Goal: Transaction & Acquisition: Purchase product/service

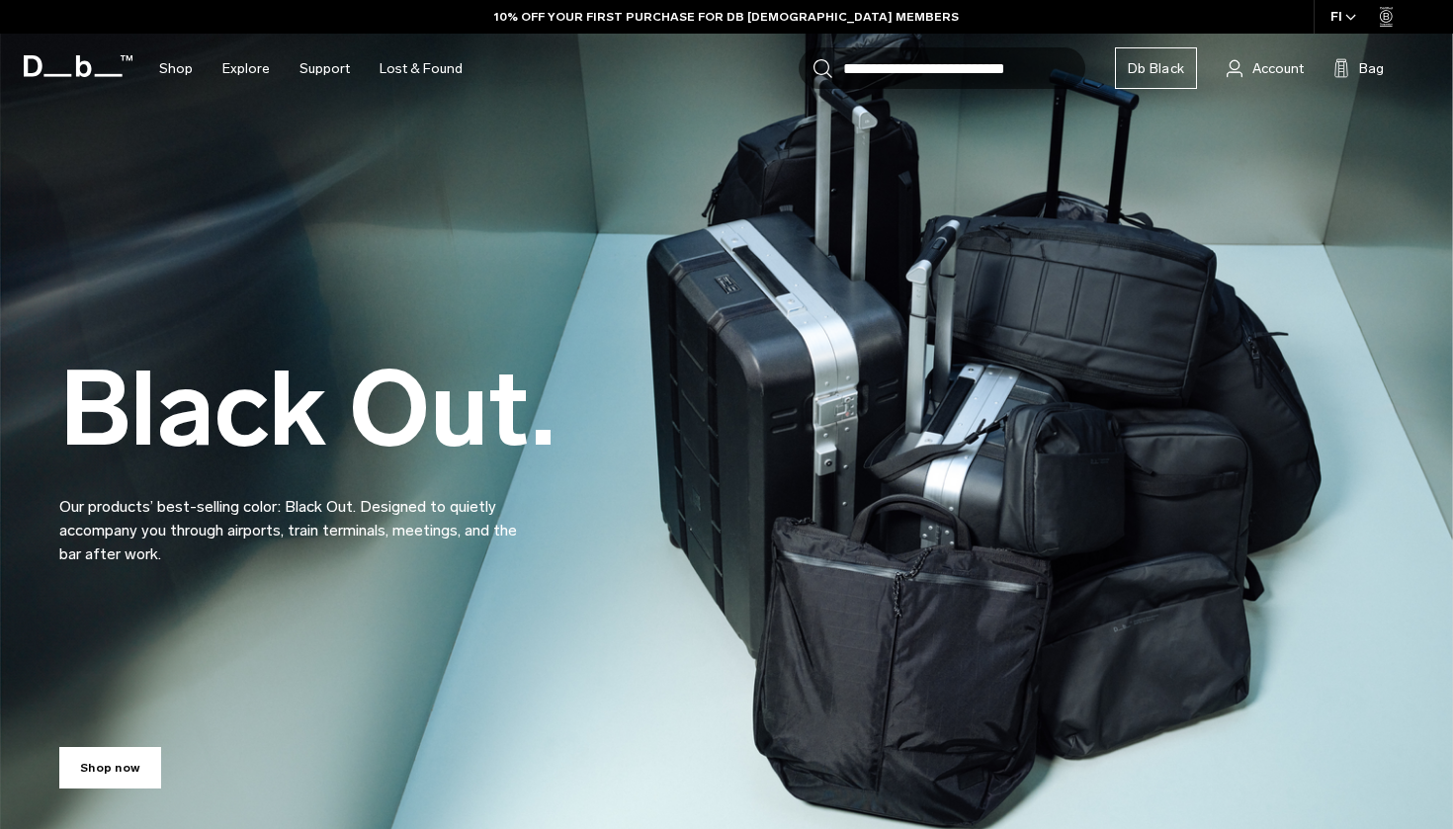
scroll to position [22, 0]
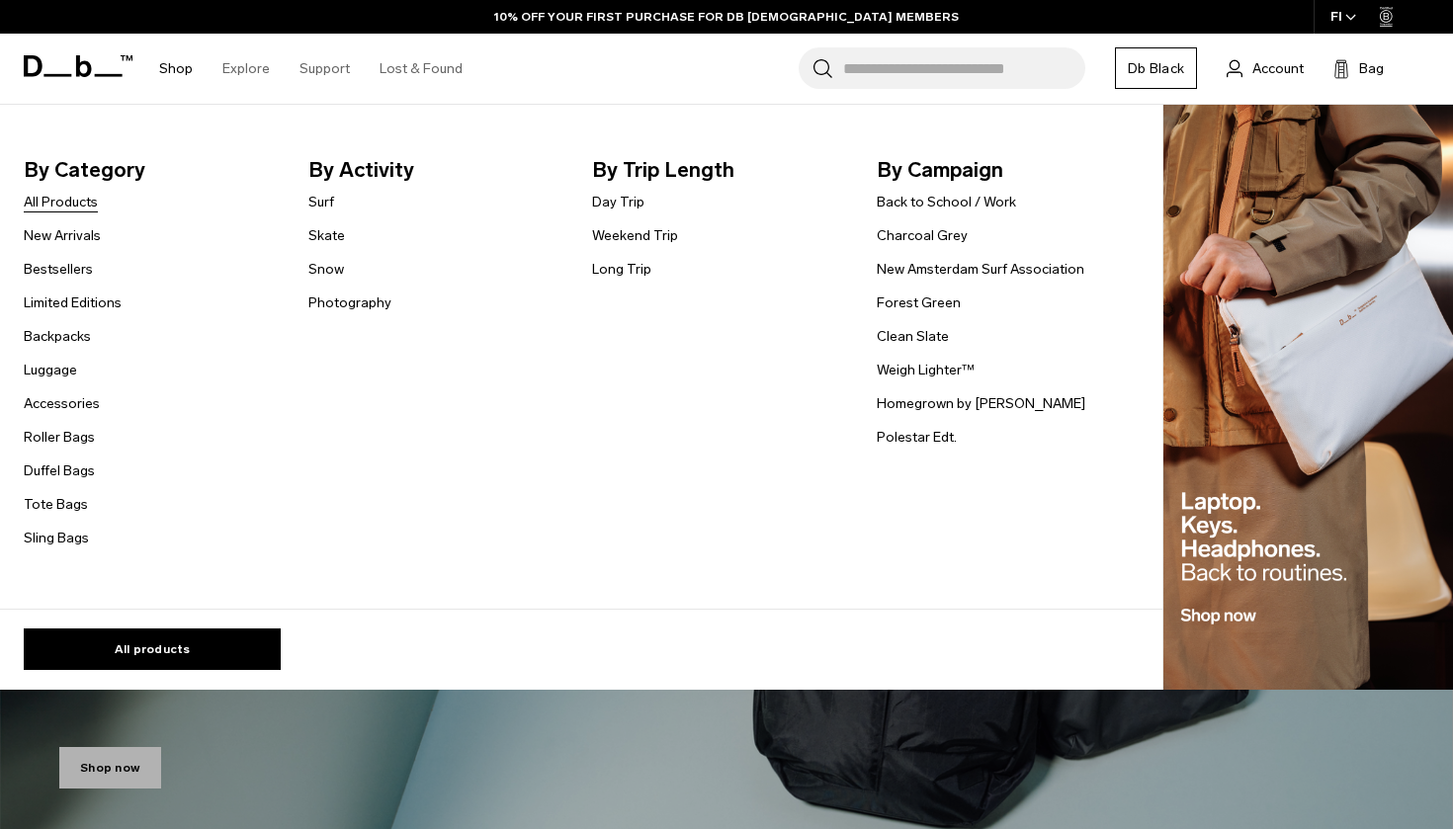
click at [75, 204] on link "All Products" at bounding box center [61, 202] width 74 height 21
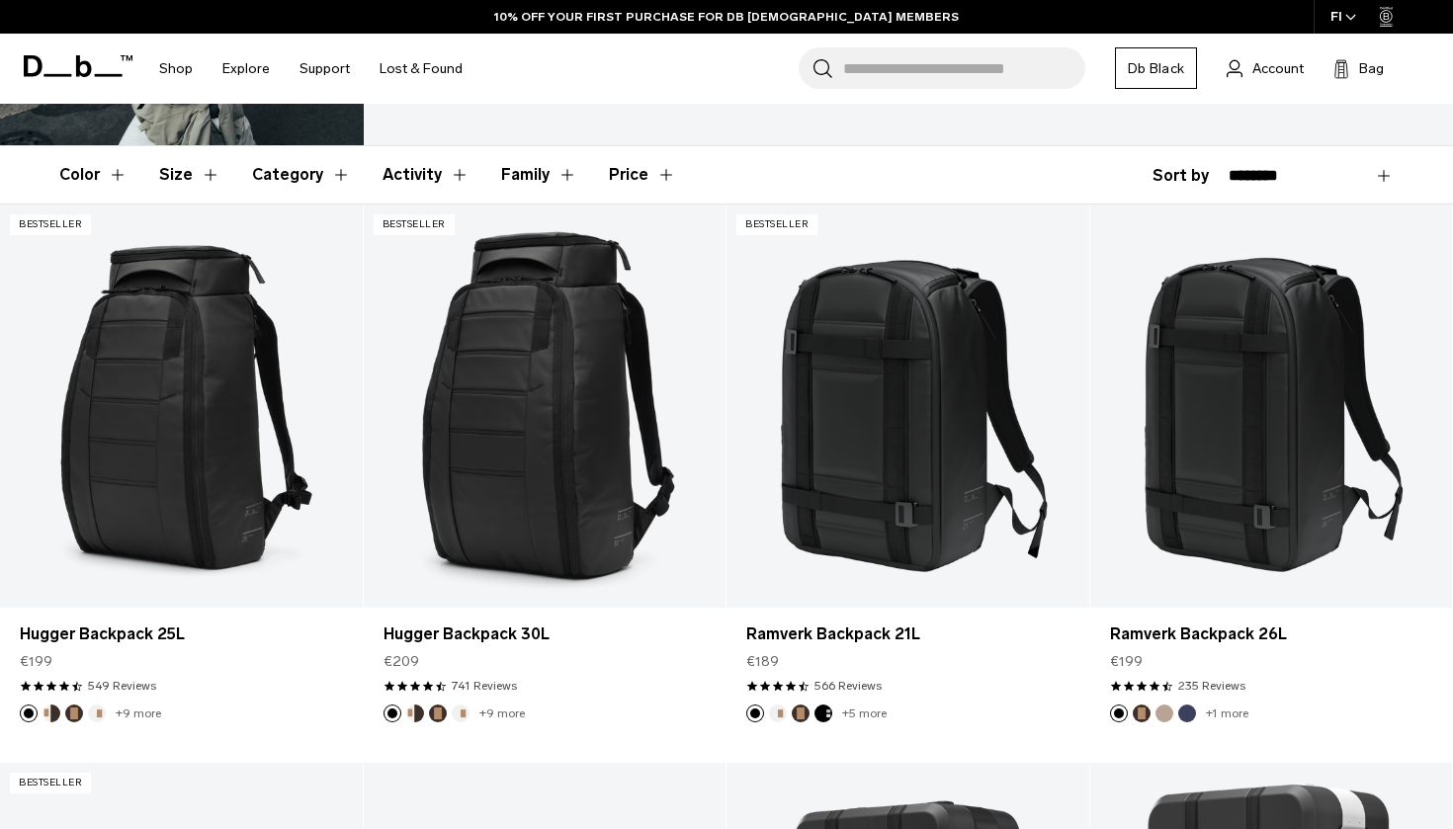
scroll to position [300, 0]
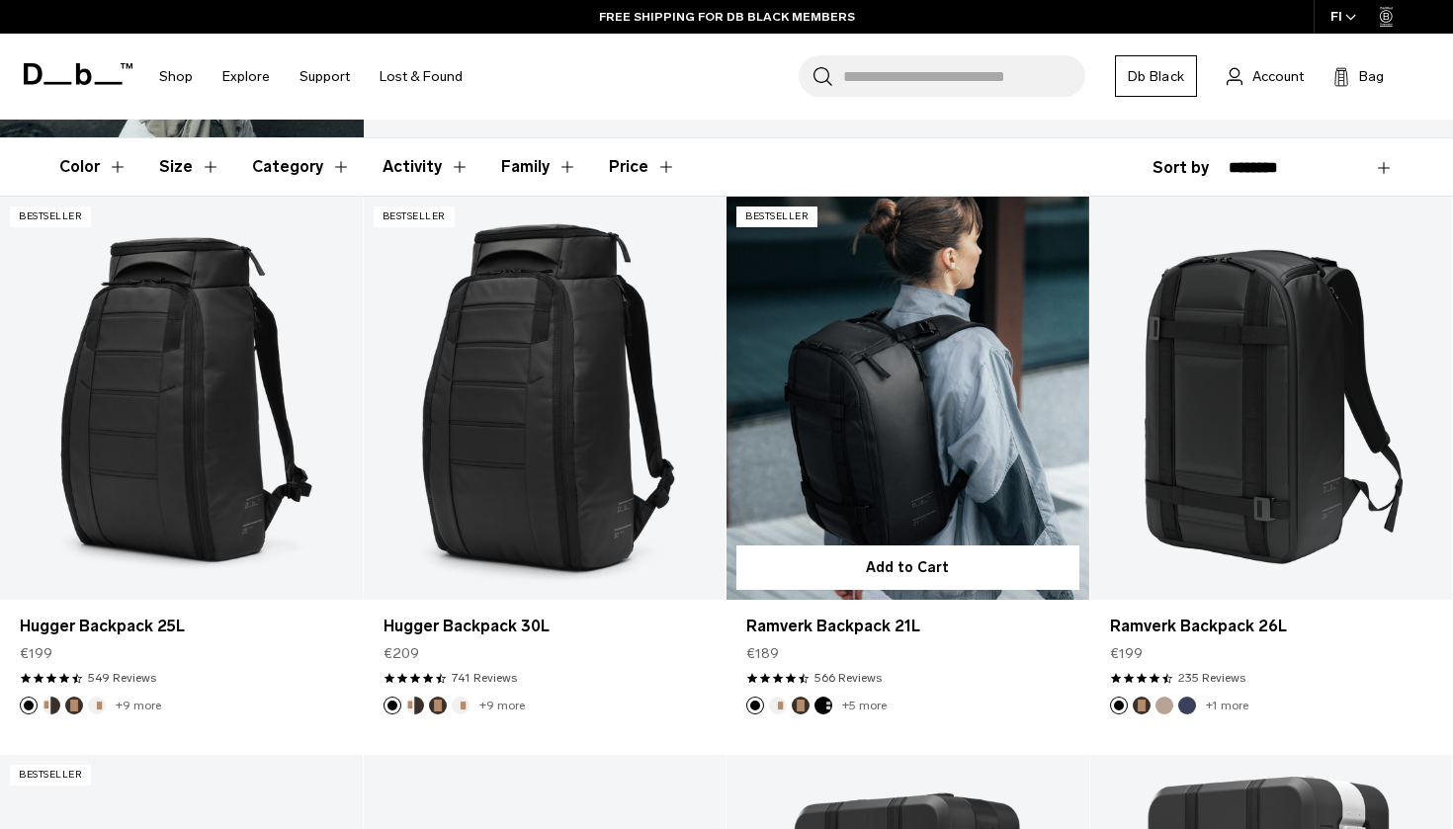
click at [940, 363] on link "Ramverk Backpack 21L" at bounding box center [907, 398] width 363 height 402
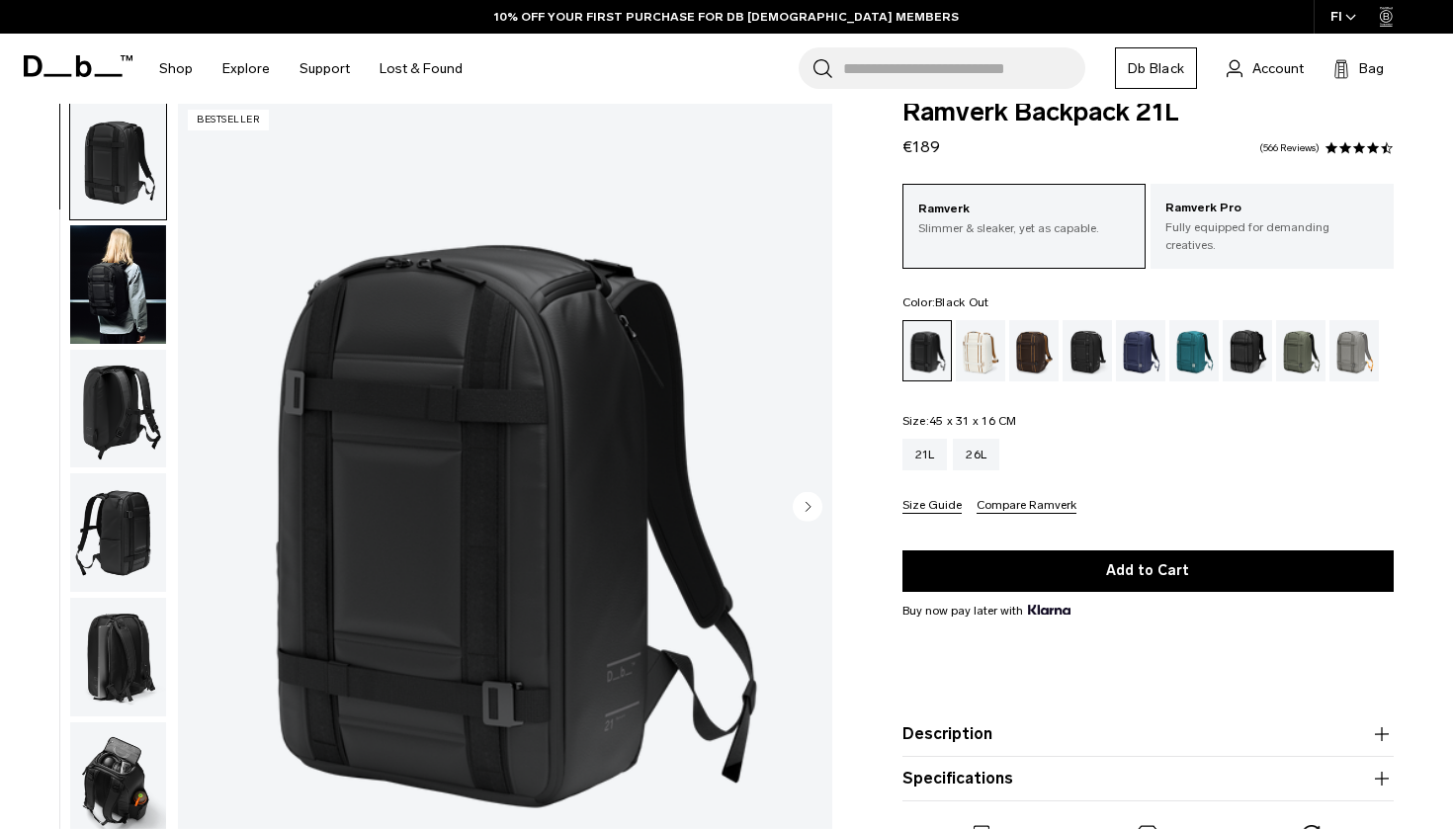
click at [123, 296] on img "button" at bounding box center [118, 284] width 96 height 119
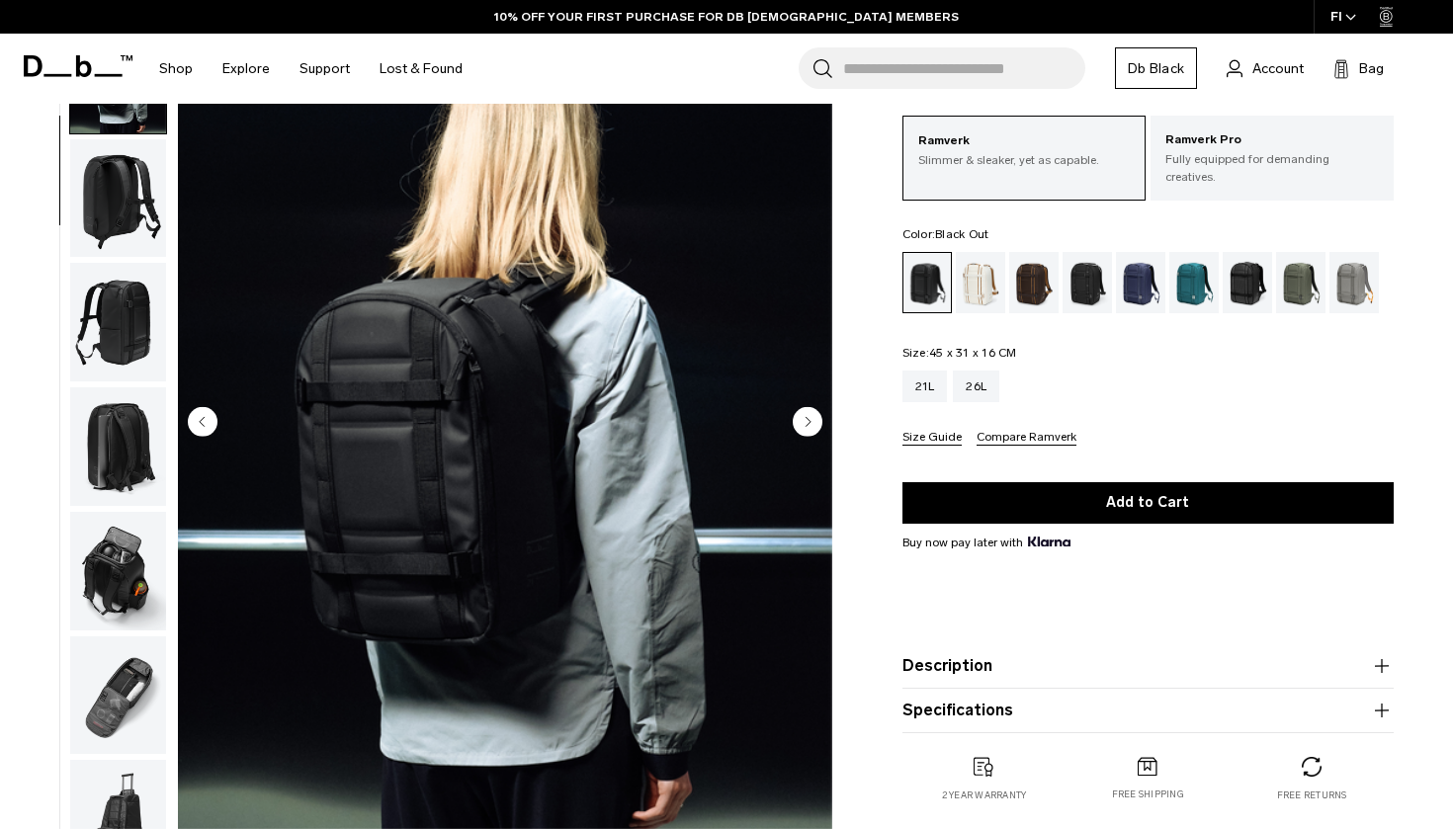
scroll to position [135, 0]
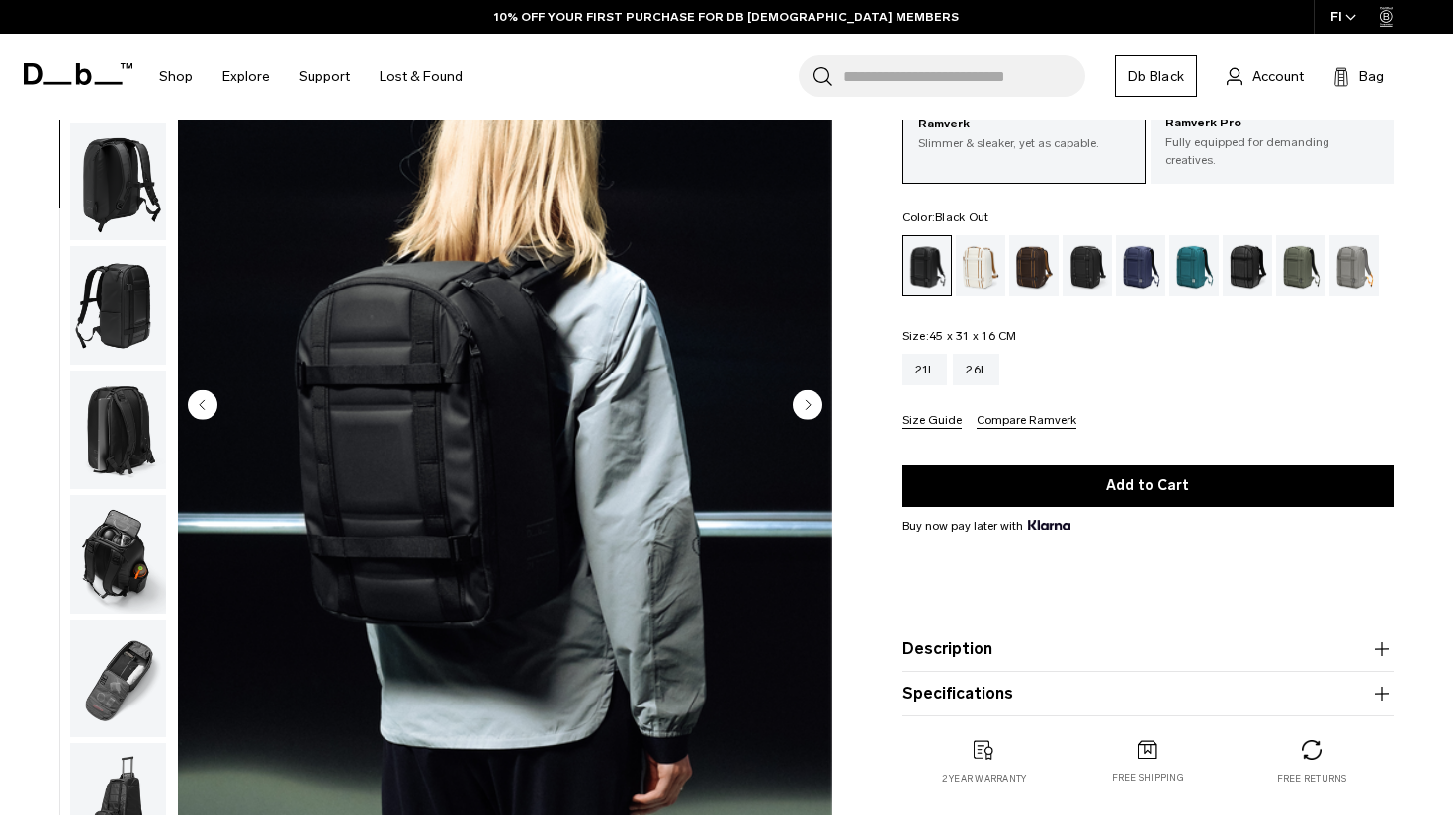
click at [798, 399] on circle "Next slide" at bounding box center [807, 404] width 30 height 30
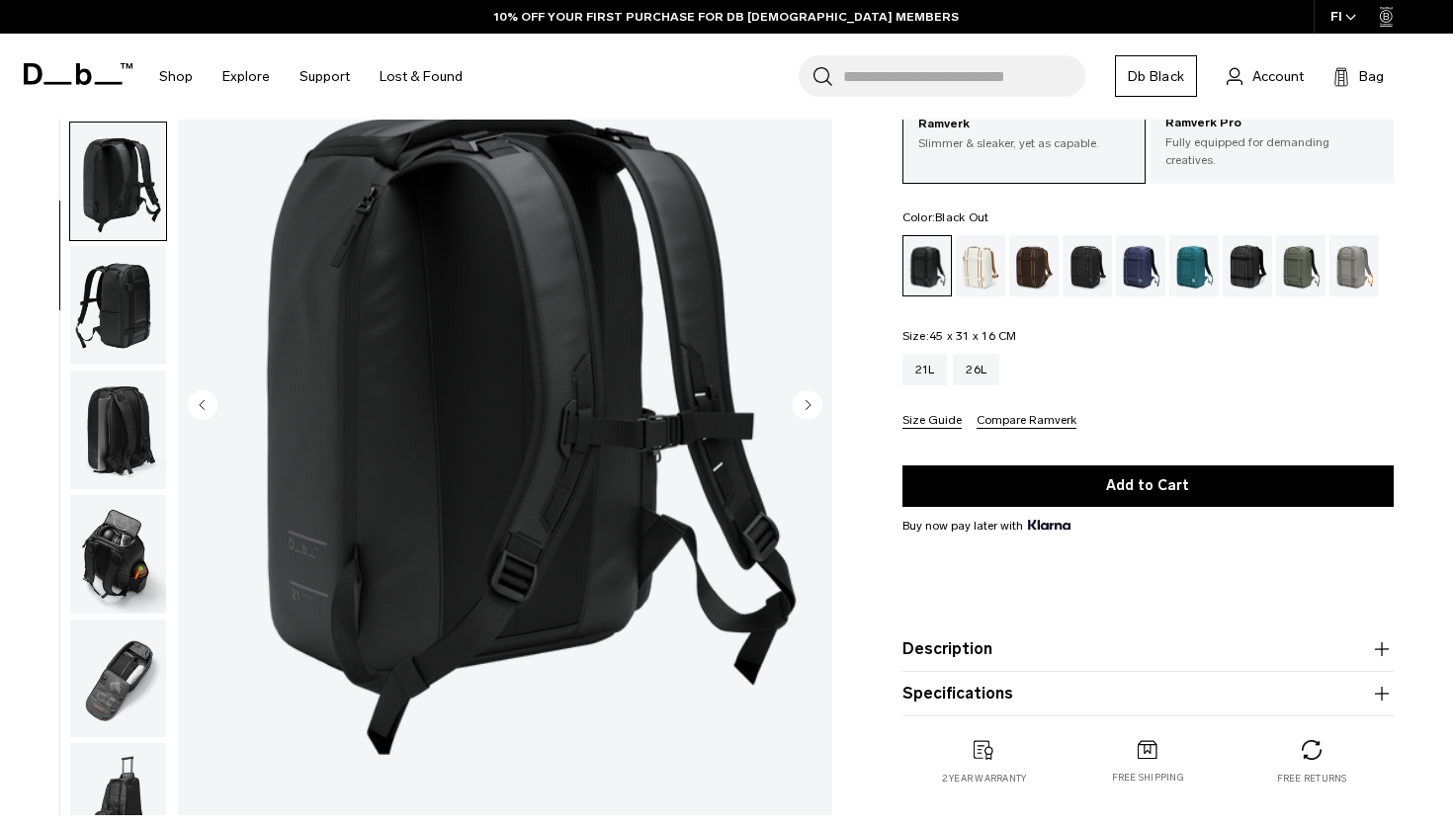
scroll to position [185, 0]
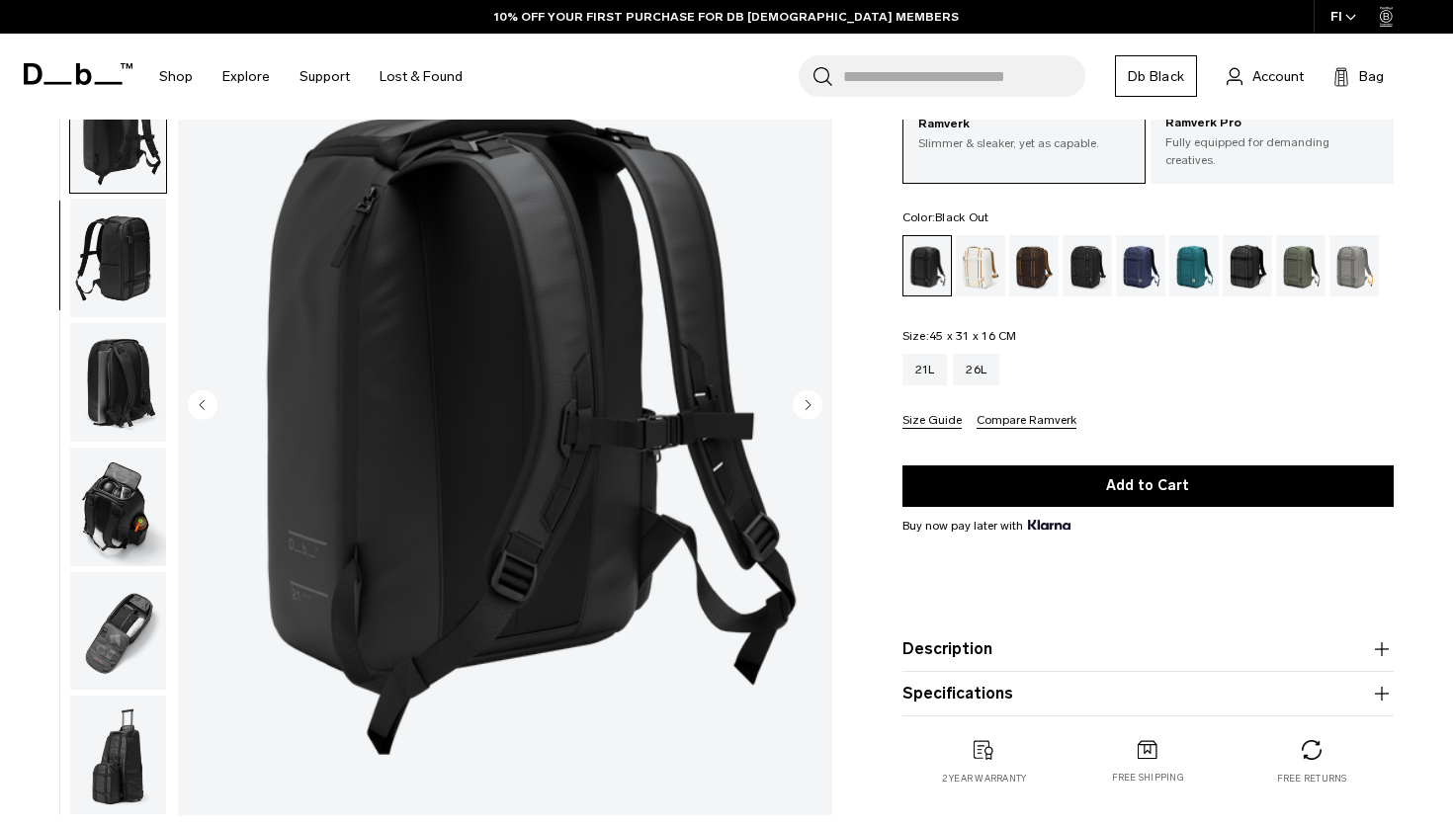
click at [805, 392] on circle "Next slide" at bounding box center [807, 404] width 30 height 30
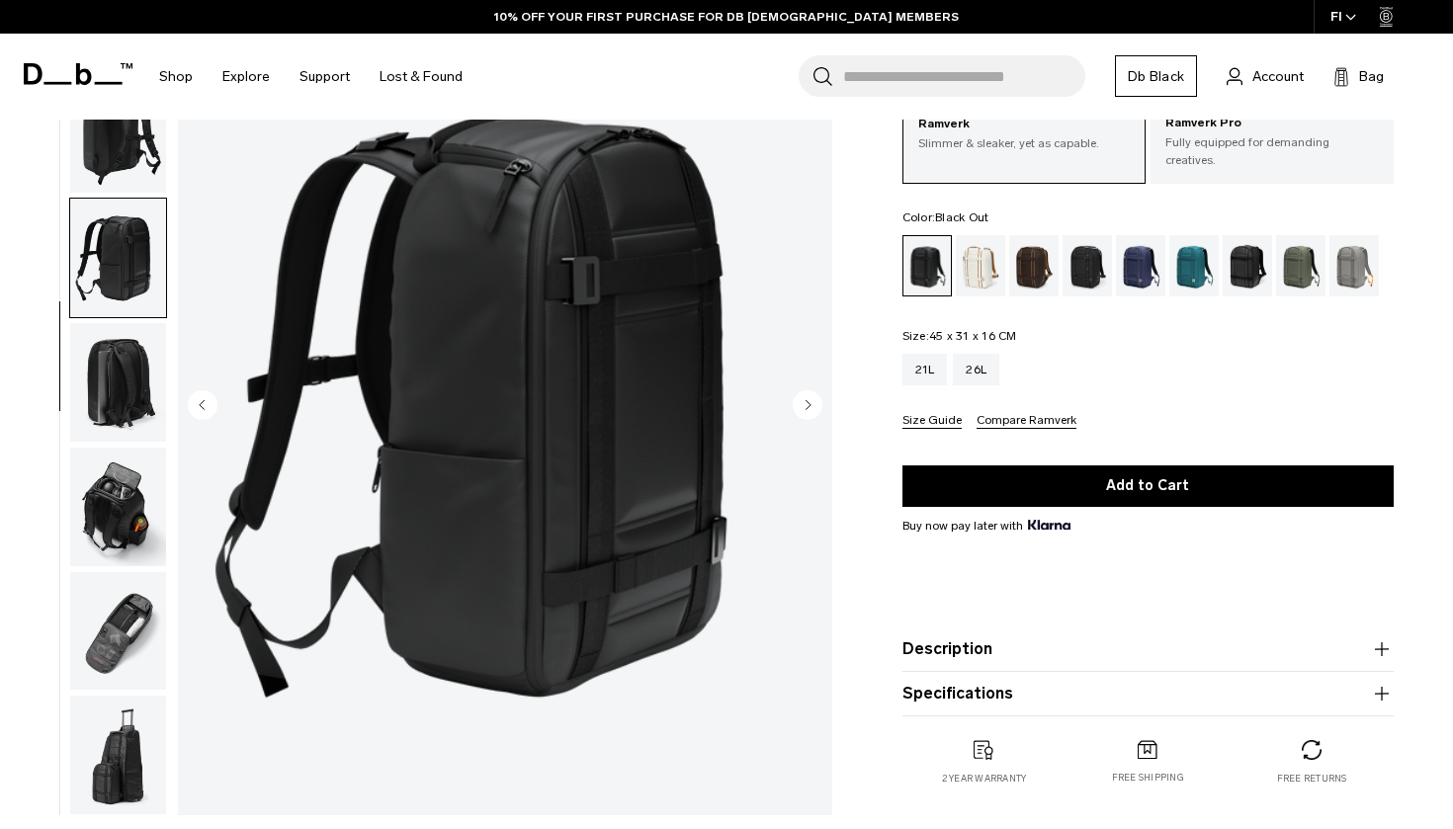
click at [1002, 385] on div "21L 26L" at bounding box center [1147, 370] width 491 height 32
click at [995, 381] on div "26L" at bounding box center [976, 370] width 46 height 32
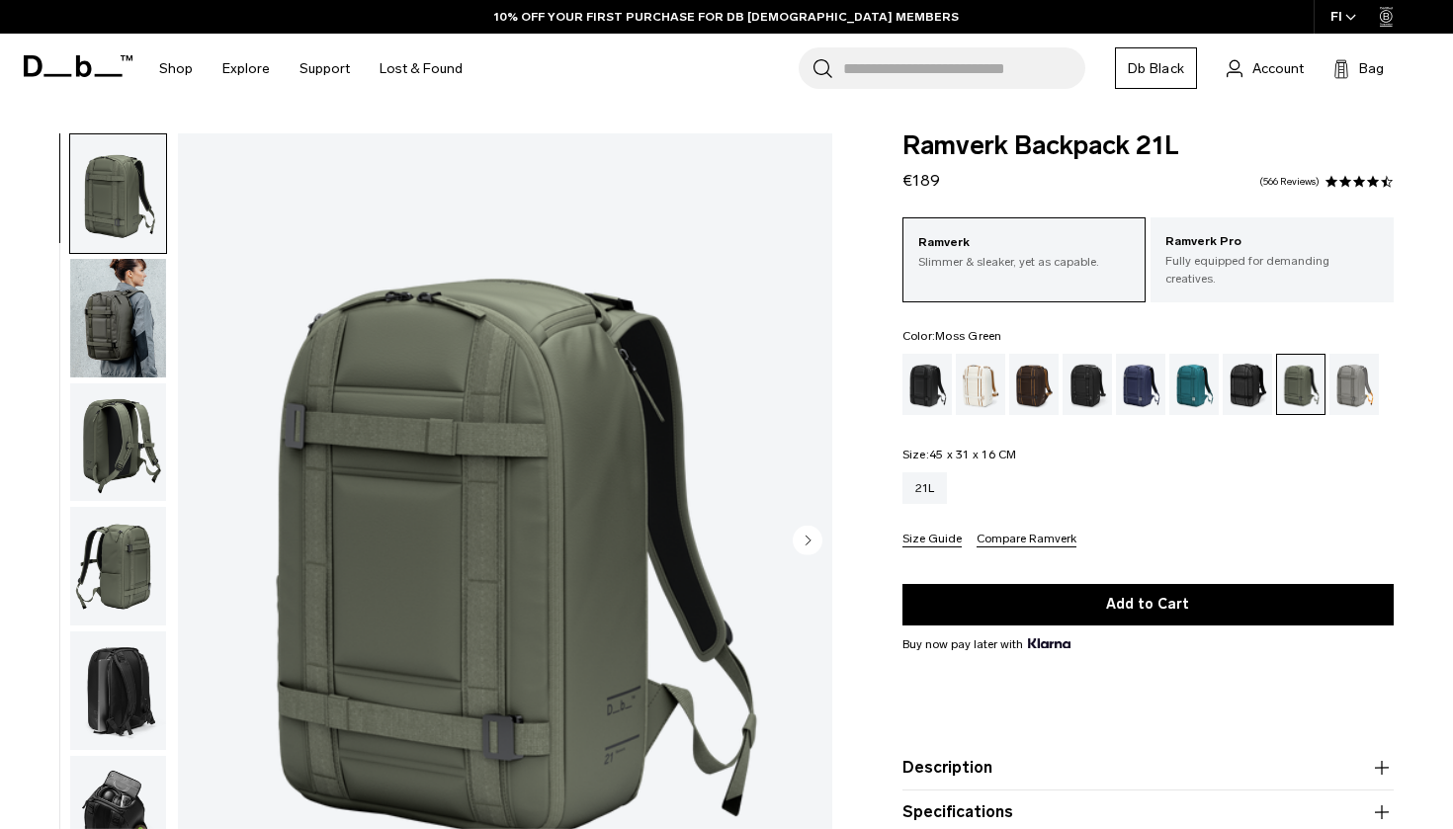
click at [136, 341] on img "button" at bounding box center [118, 318] width 96 height 119
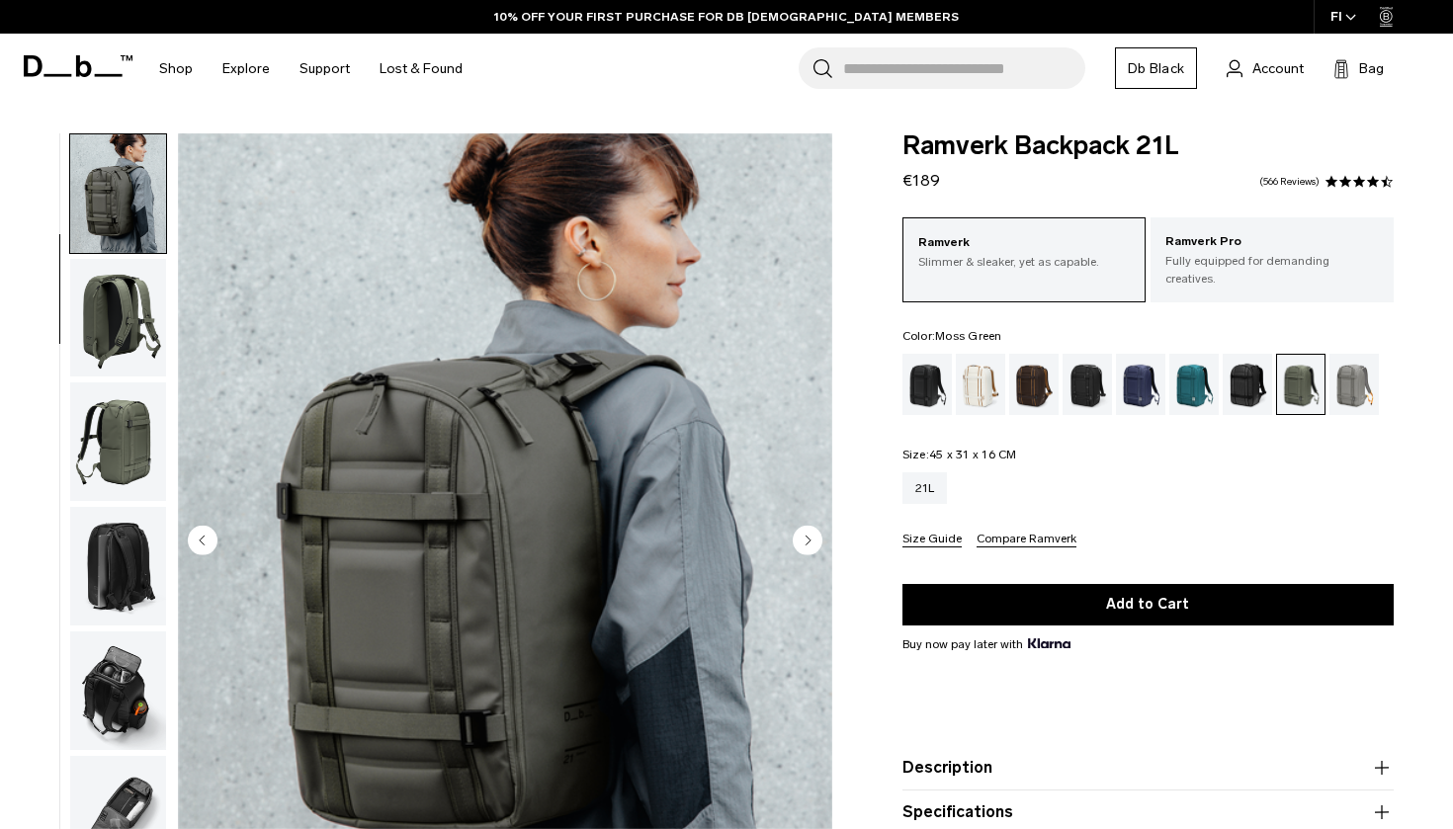
scroll to position [125, 0]
click at [1083, 369] on div "Charcoal Grey" at bounding box center [1087, 384] width 50 height 61
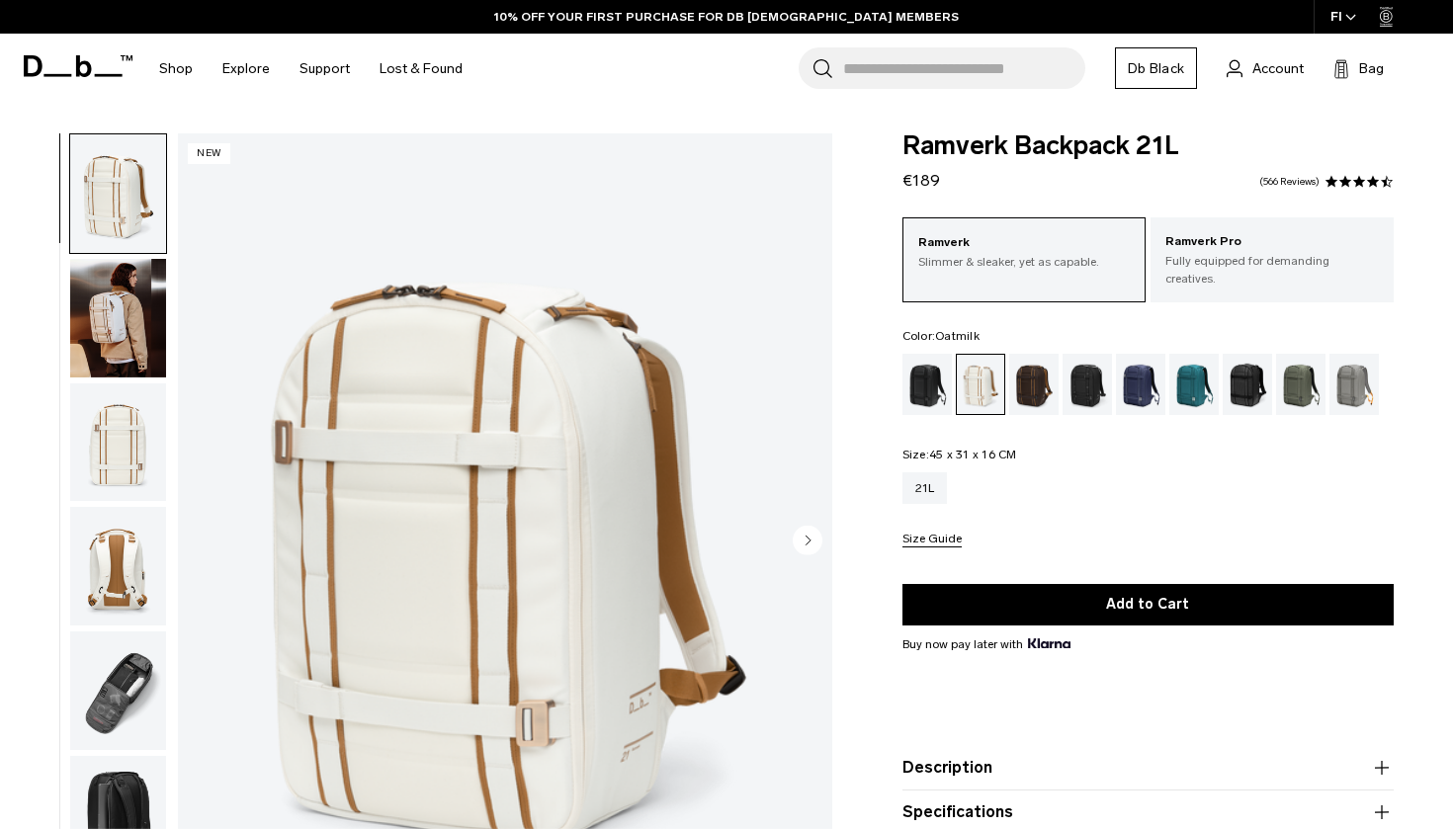
scroll to position [76, 0]
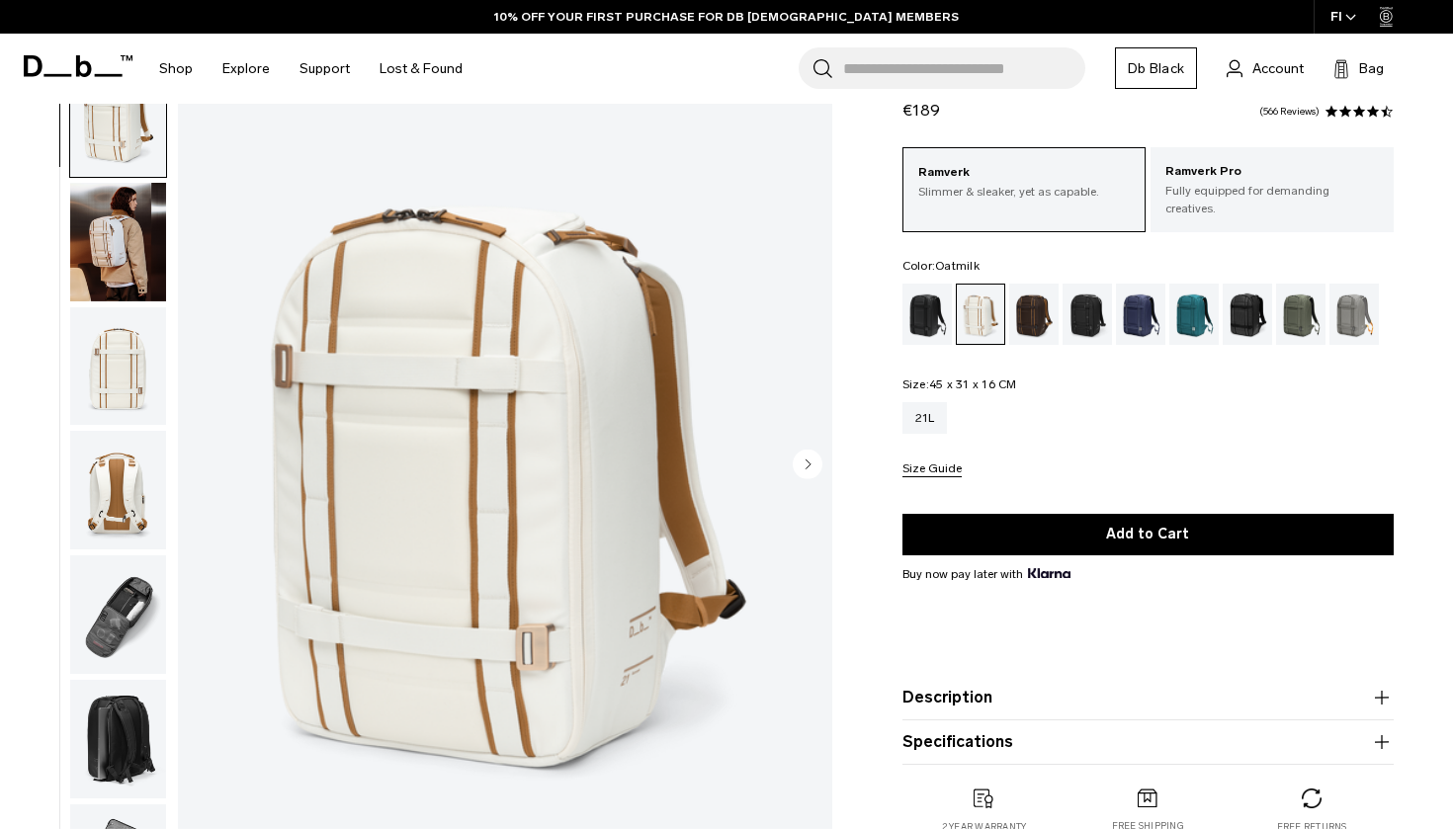
click at [98, 235] on img "button" at bounding box center [118, 242] width 96 height 119
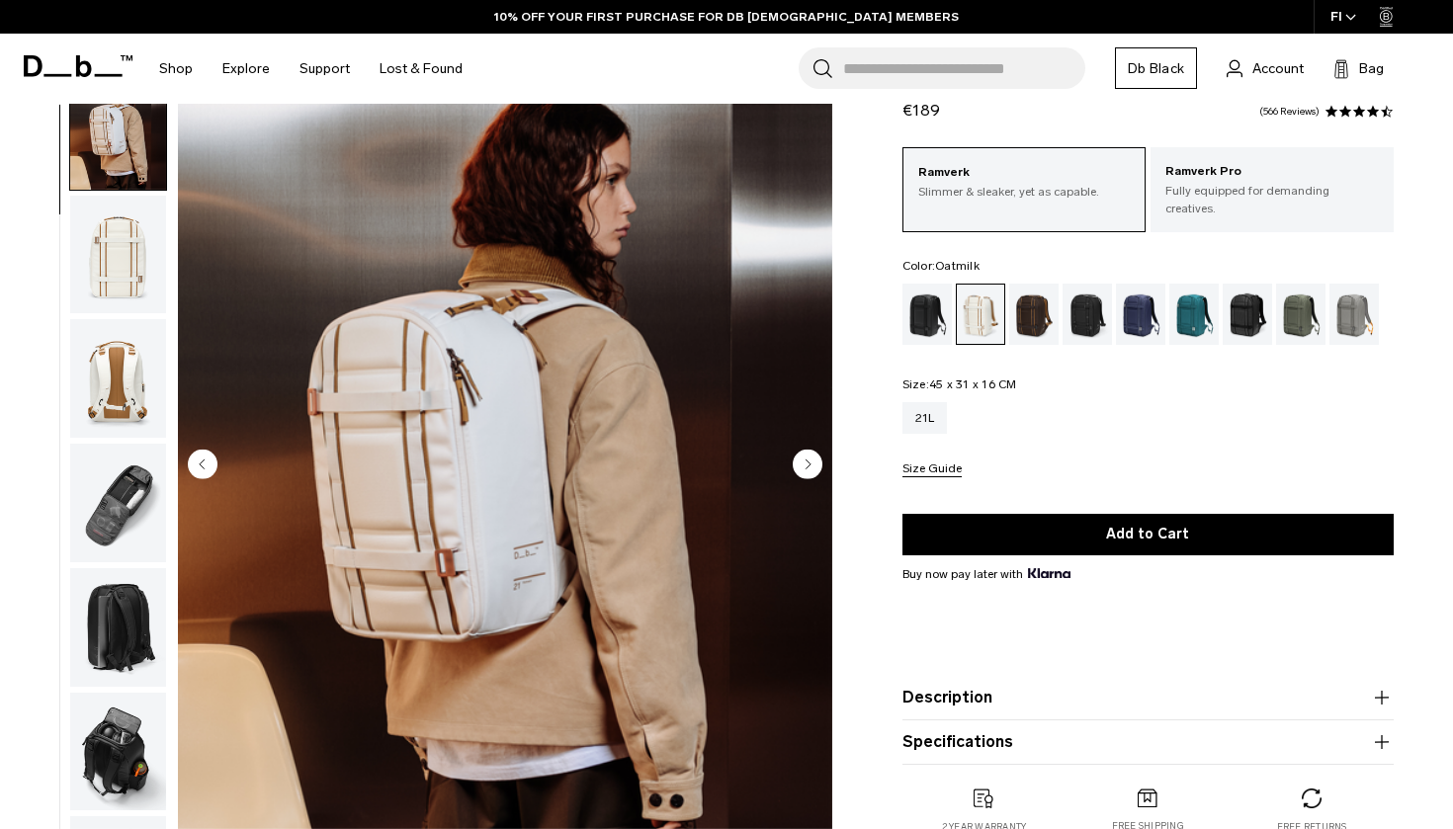
scroll to position [125, 0]
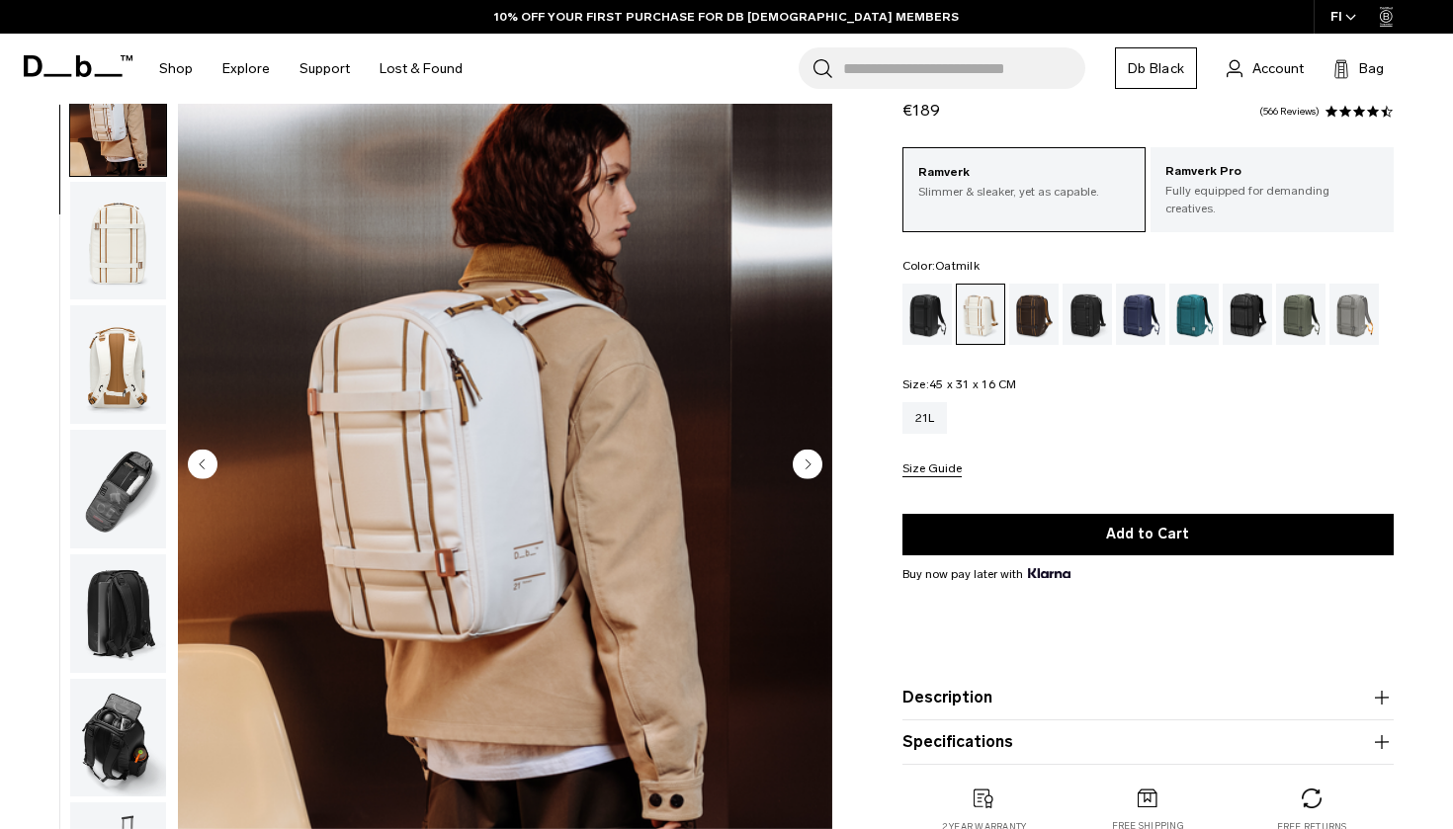
click at [105, 405] on img "button" at bounding box center [118, 364] width 96 height 119
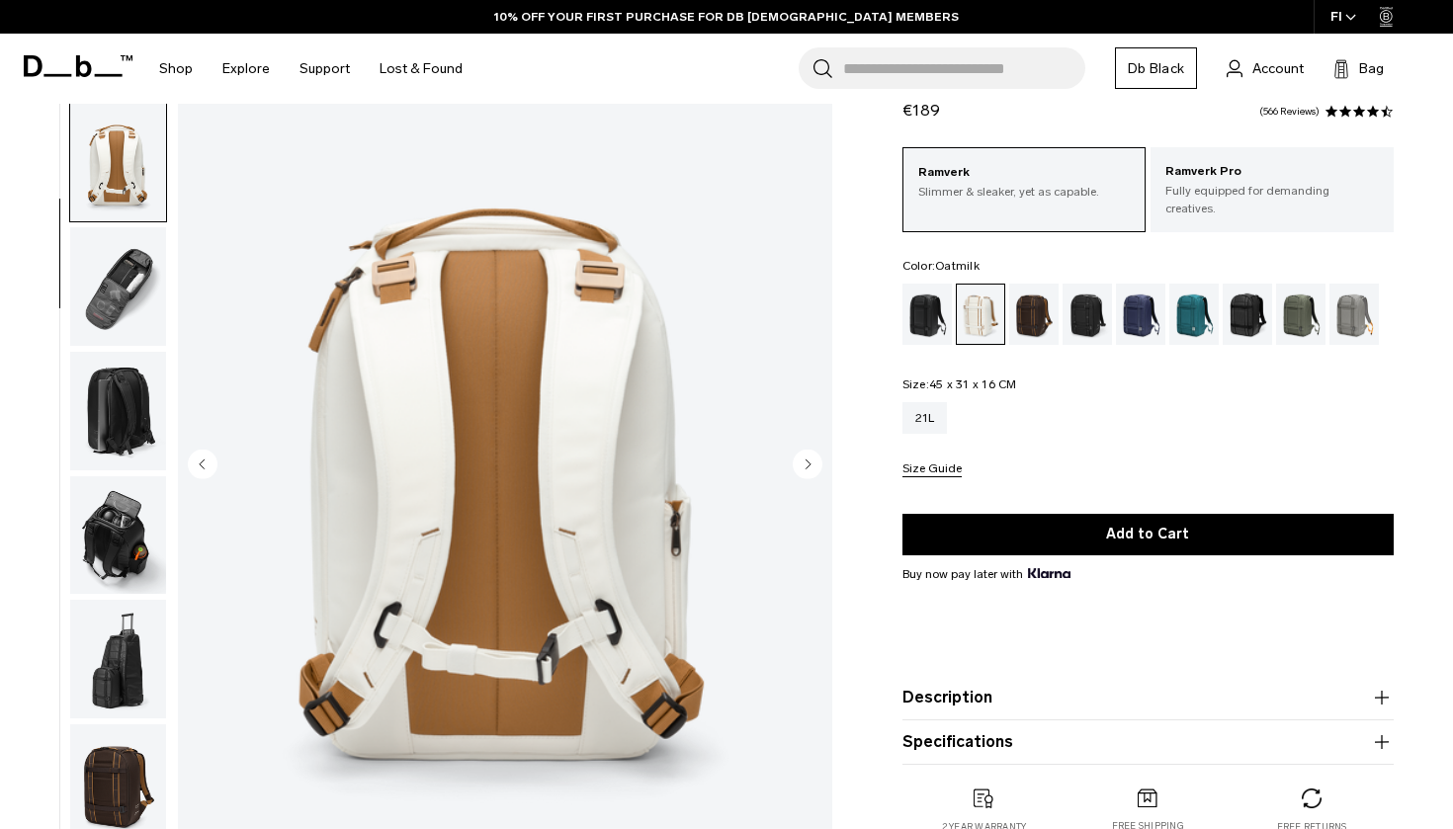
scroll to position [377, 0]
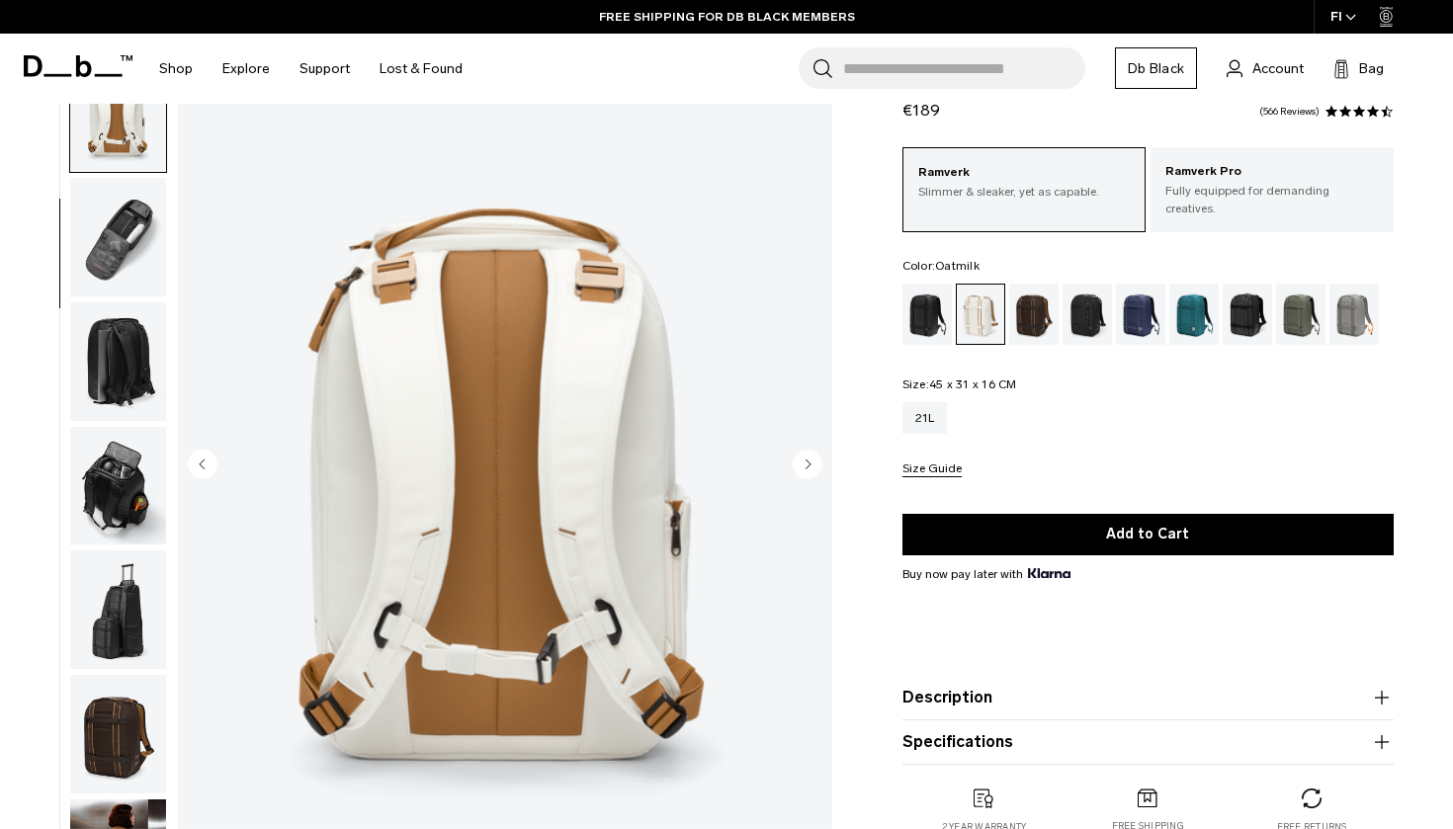
click at [115, 278] on img "button" at bounding box center [118, 237] width 96 height 119
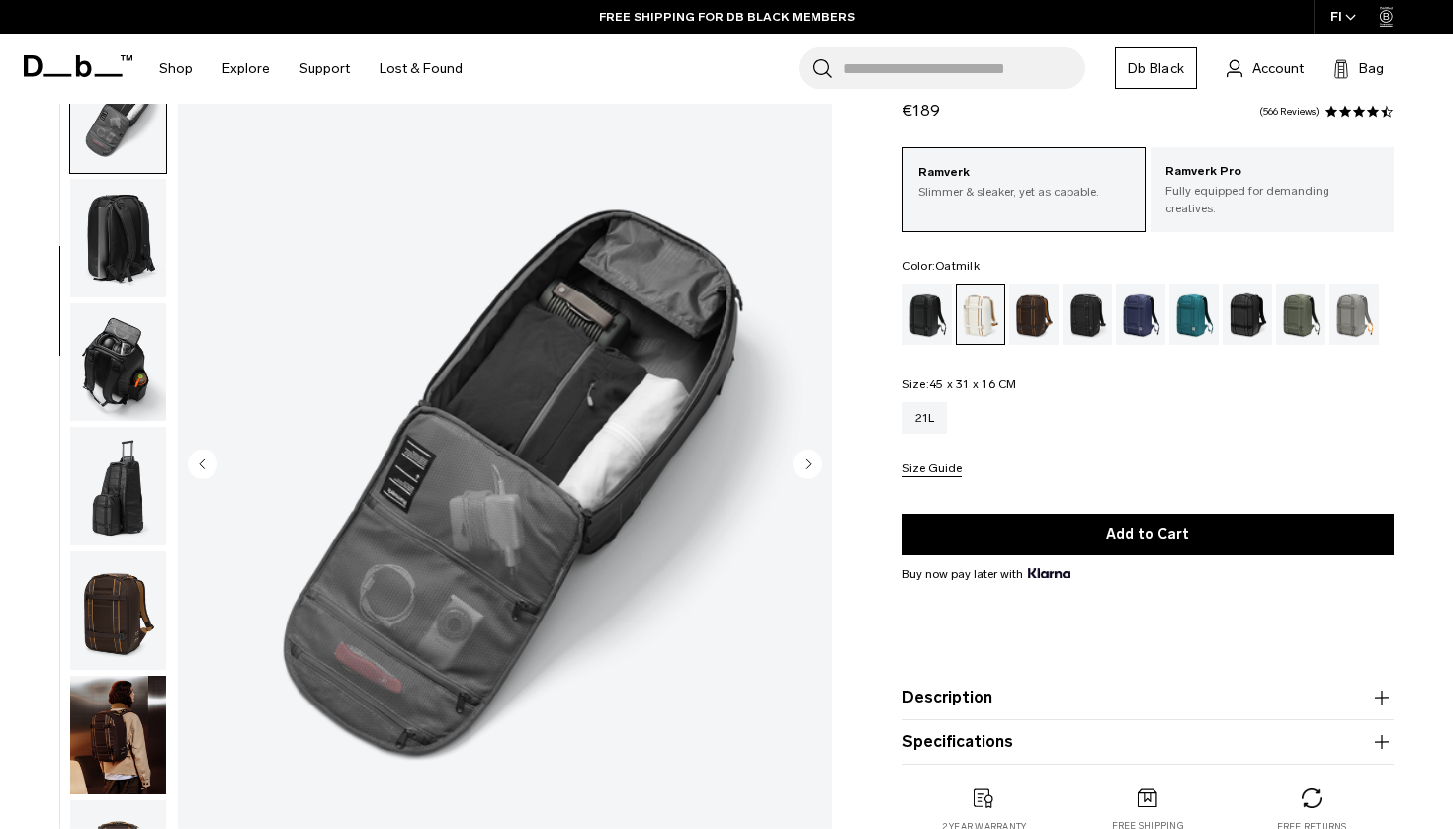
scroll to position [503, 0]
click at [111, 722] on img "button" at bounding box center [118, 733] width 96 height 119
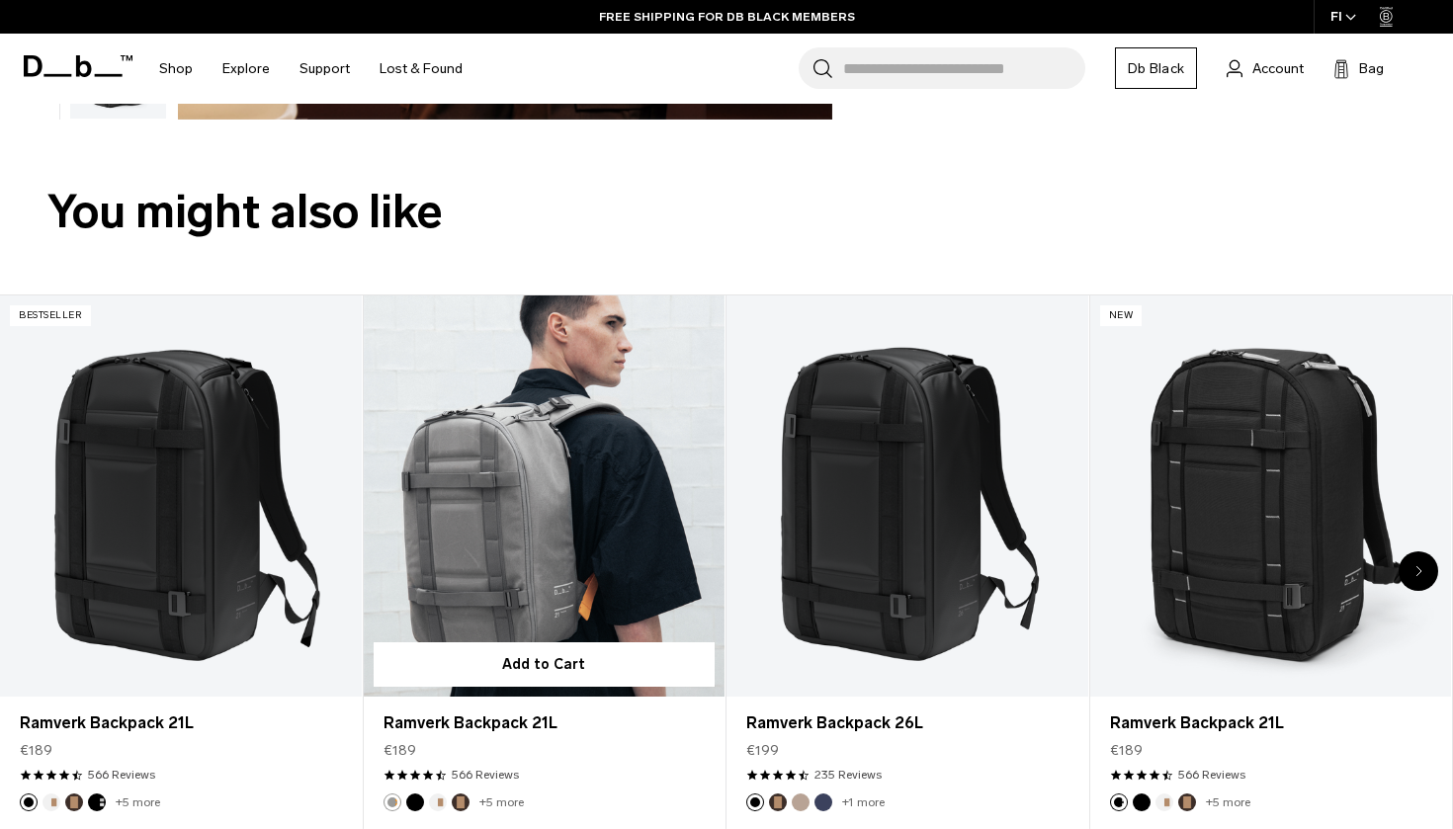
scroll to position [265, 0]
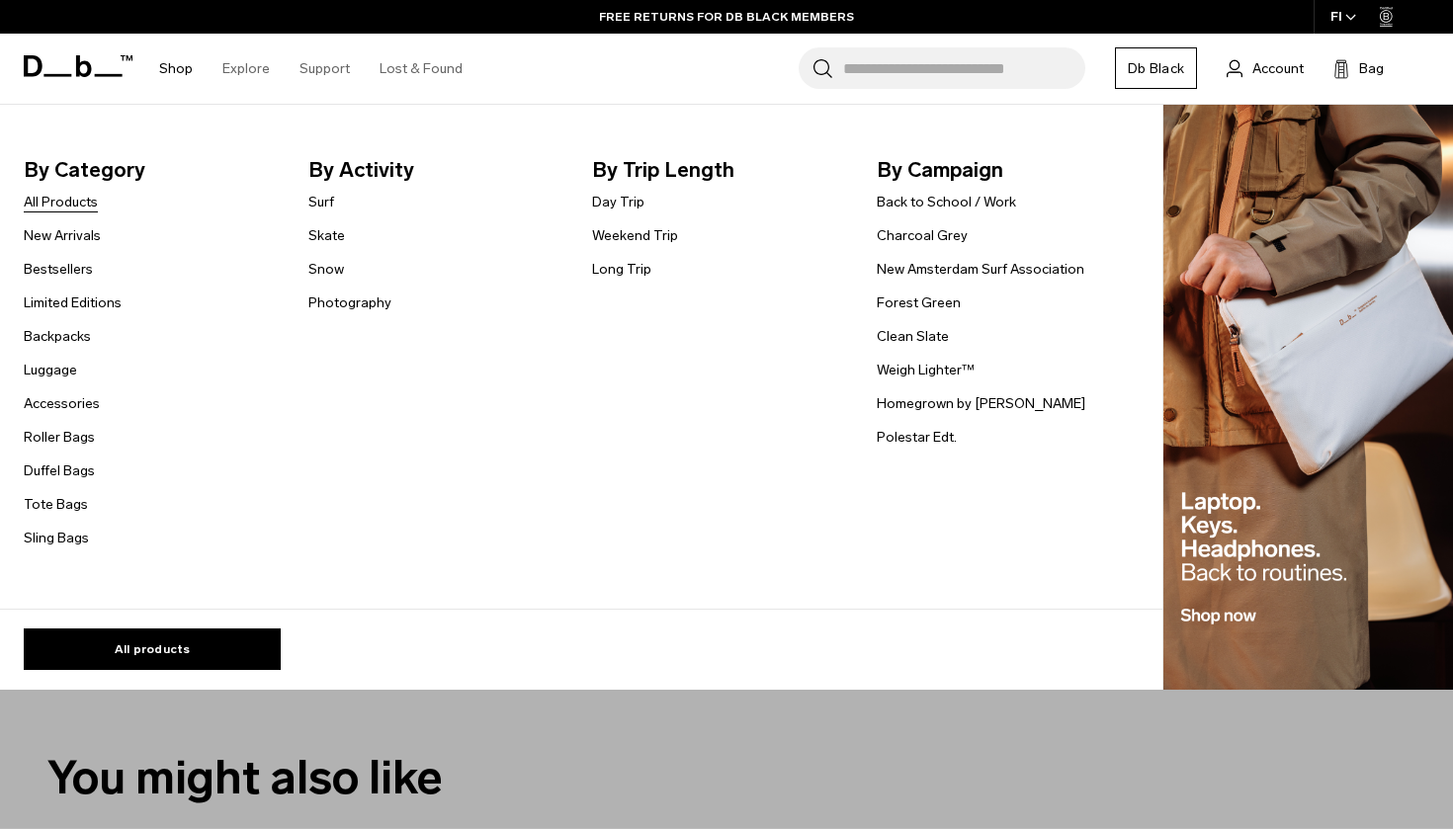
click at [58, 208] on link "All Products" at bounding box center [61, 202] width 74 height 21
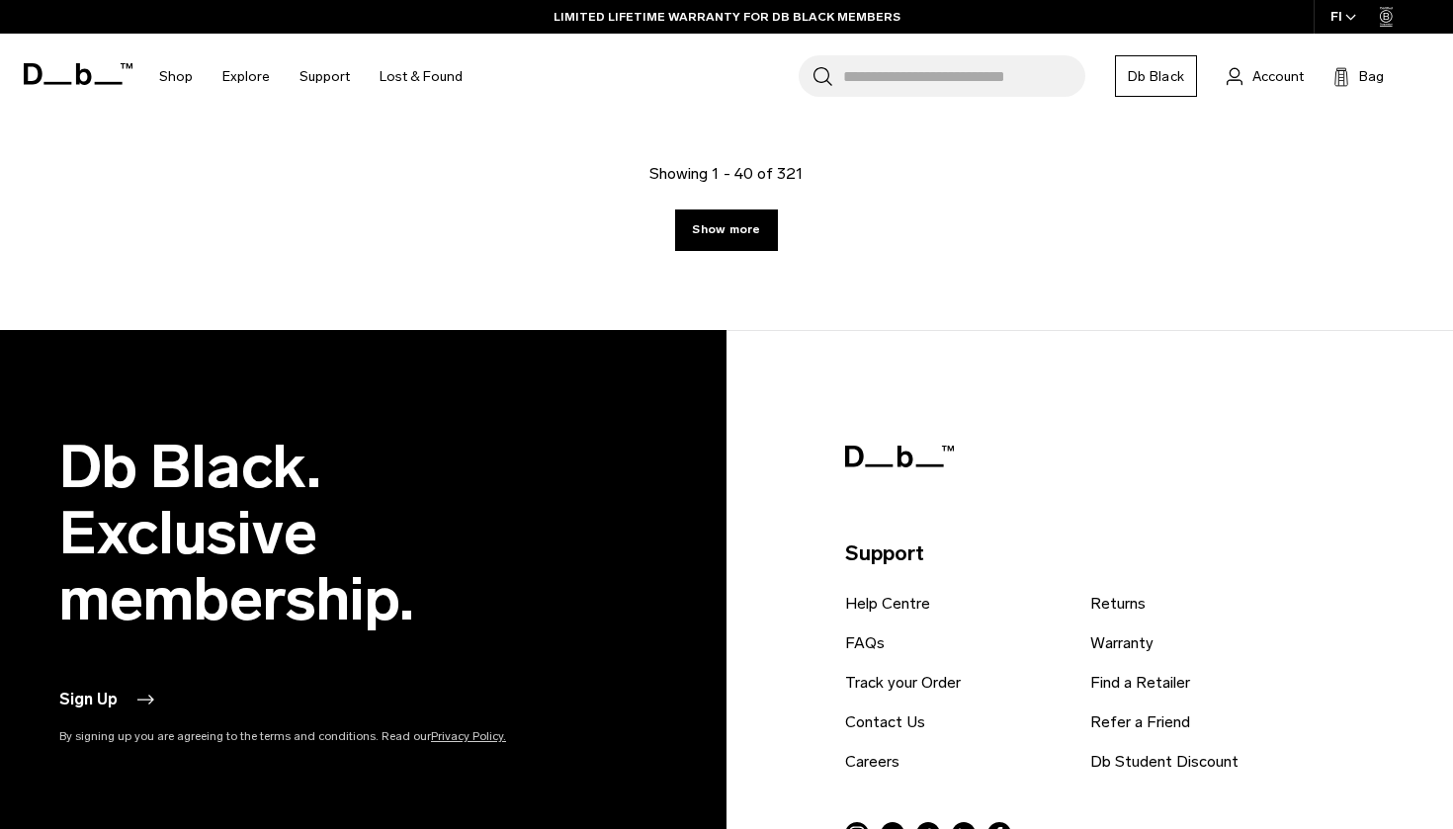
scroll to position [7006, 0]
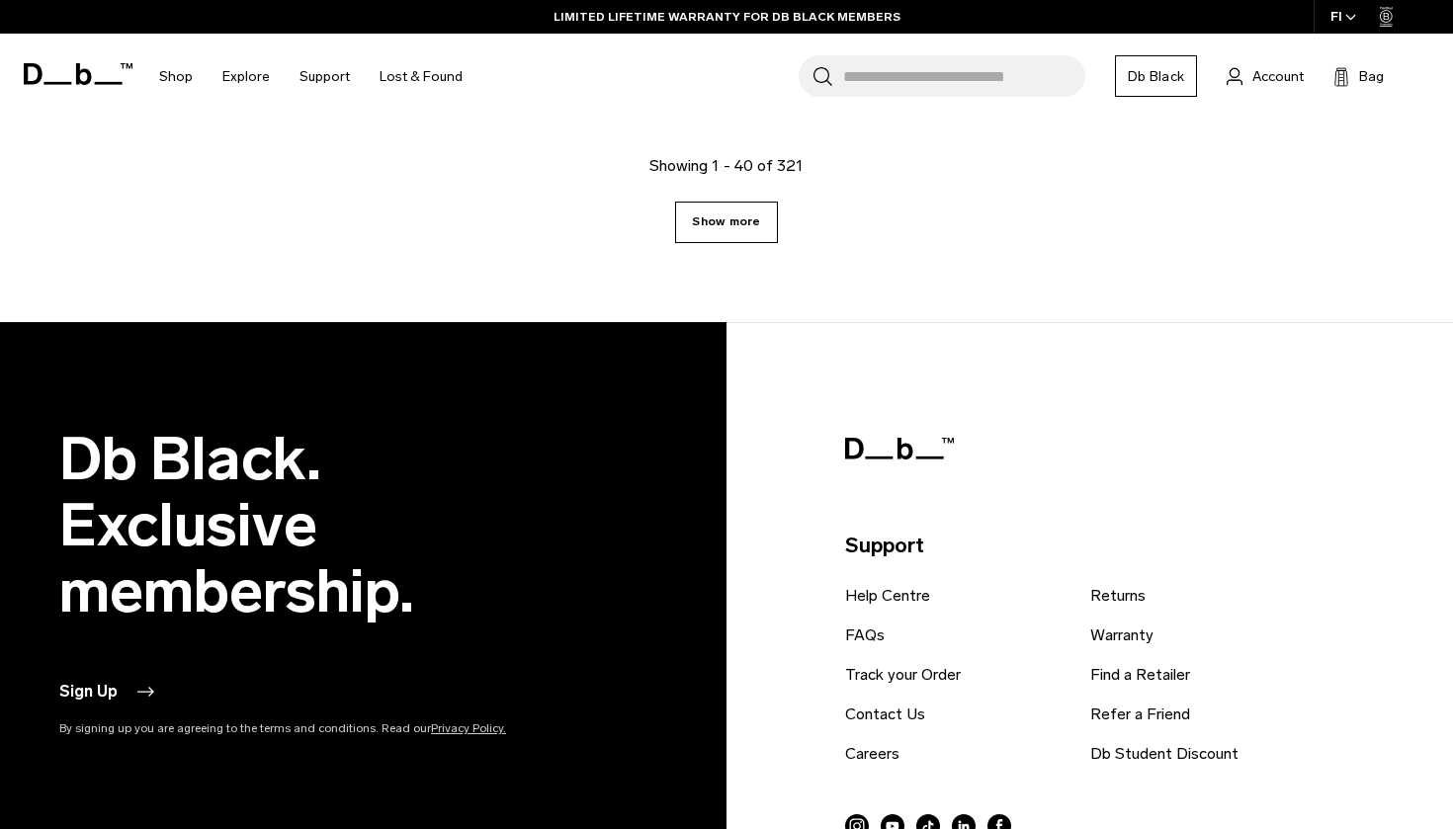
click at [700, 228] on link "Show more" at bounding box center [726, 223] width 102 height 42
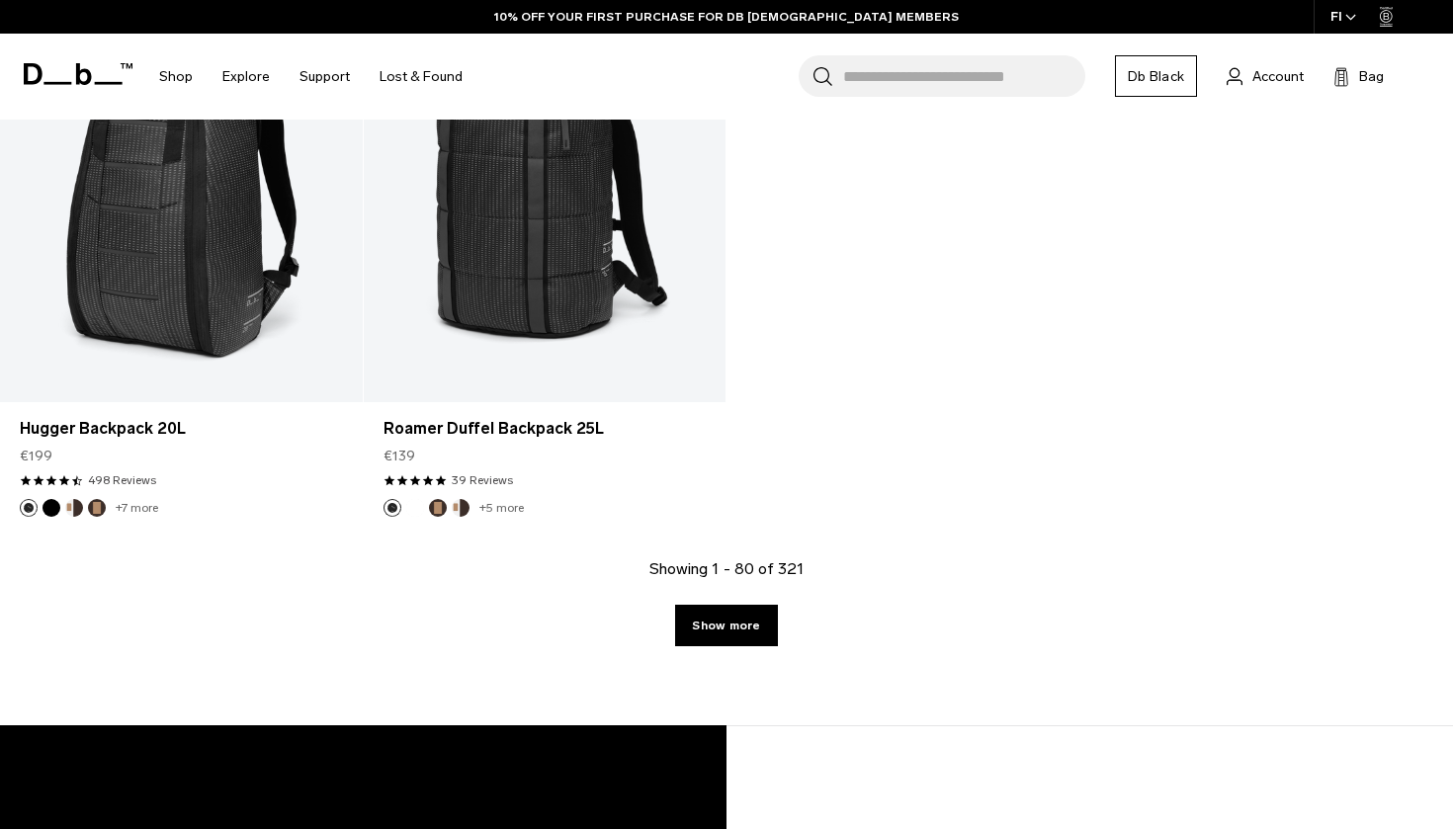
scroll to position [12194, 0]
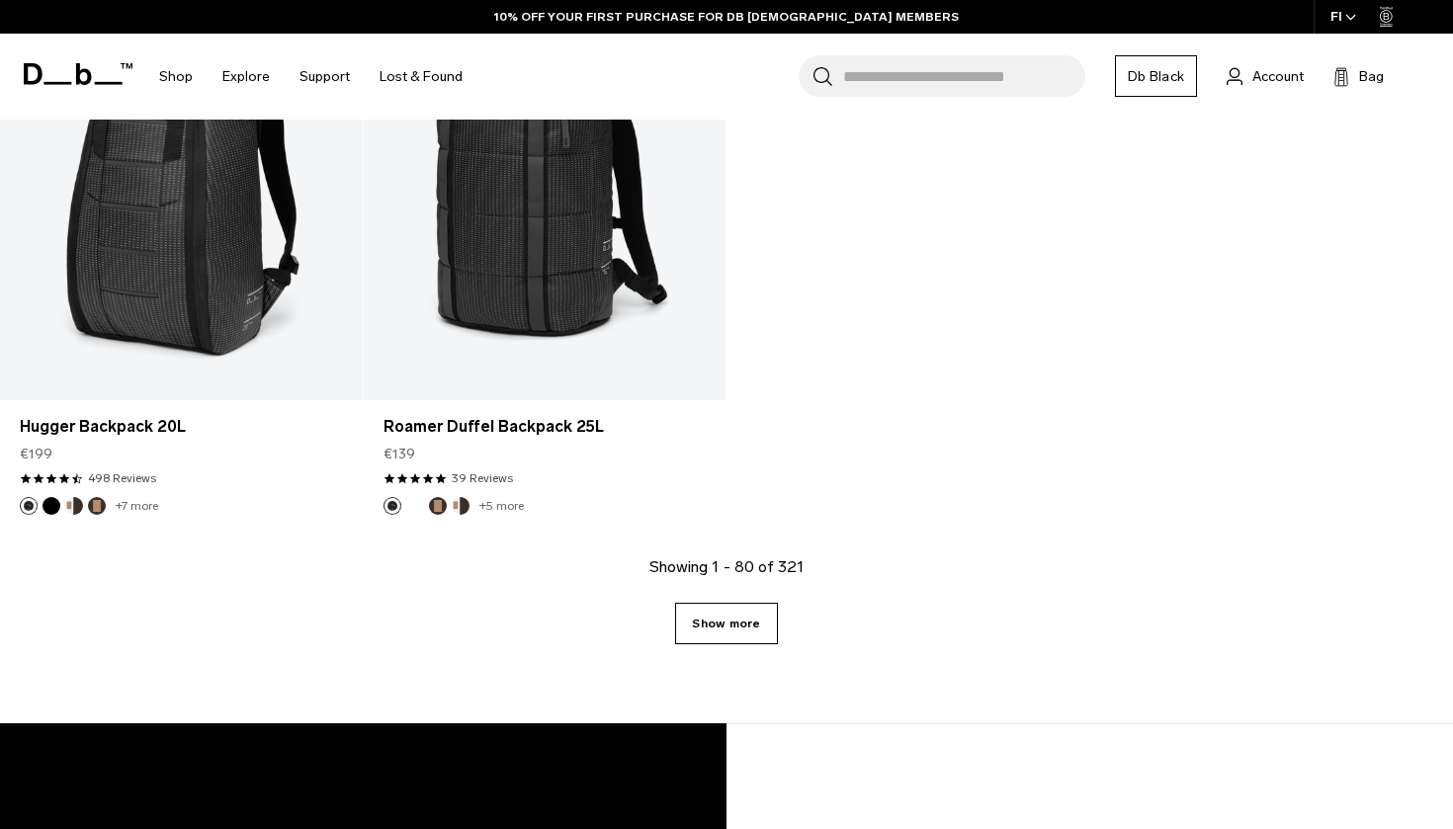
click at [751, 616] on link "Show more" at bounding box center [726, 624] width 102 height 42
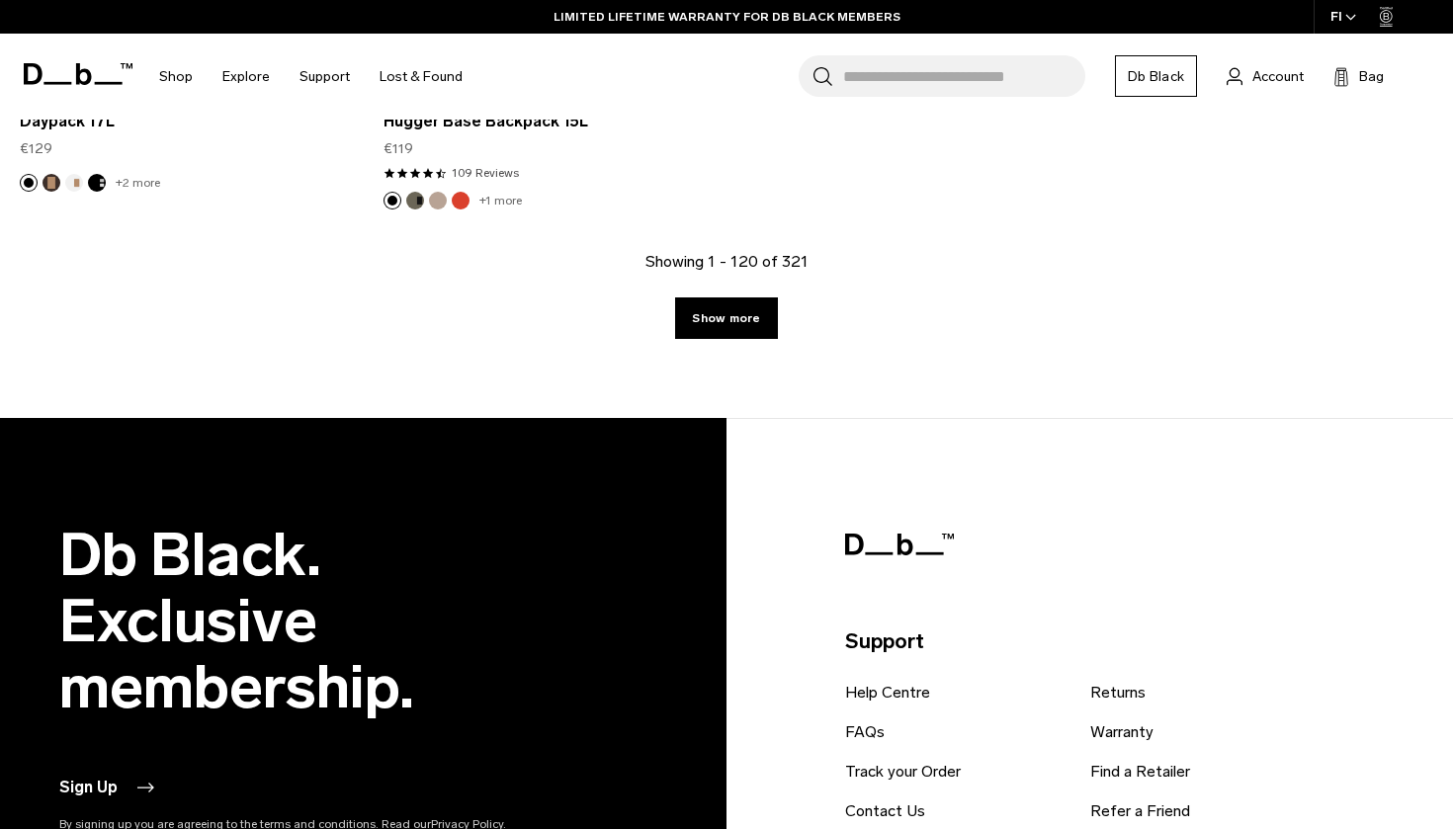
scroll to position [18104, 0]
